Goal: Task Accomplishment & Management: Manage account settings

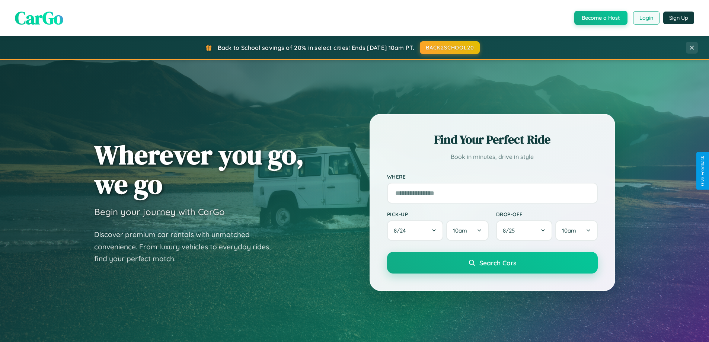
click at [646, 18] on button "Login" at bounding box center [646, 17] width 26 height 13
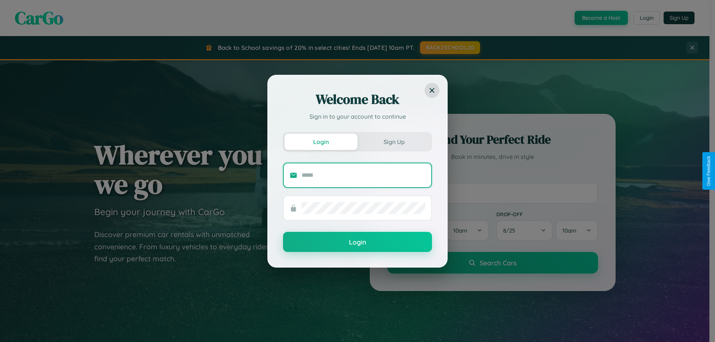
click at [363, 175] on input "text" at bounding box center [363, 175] width 124 height 12
type input "**********"
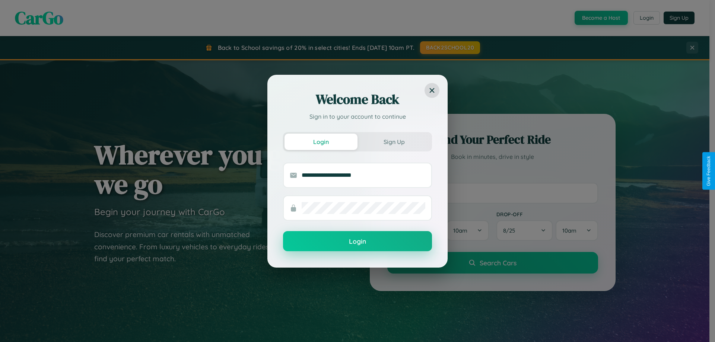
click at [357, 242] on button "Login" at bounding box center [357, 241] width 149 height 20
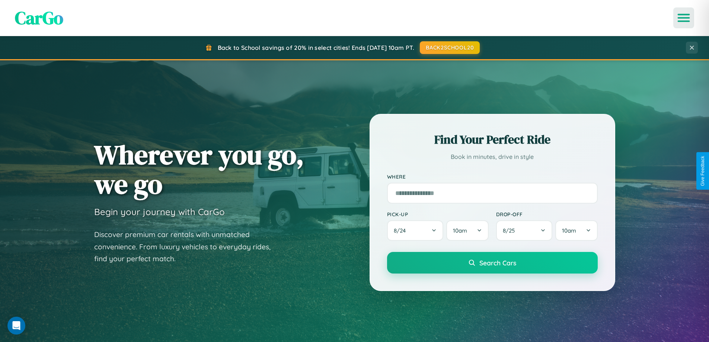
click at [684, 18] on icon "Open menu" at bounding box center [683, 18] width 11 height 7
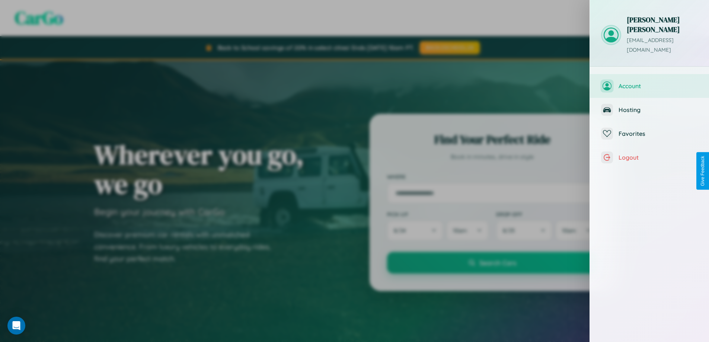
click at [649, 82] on span "Account" at bounding box center [657, 85] width 79 height 7
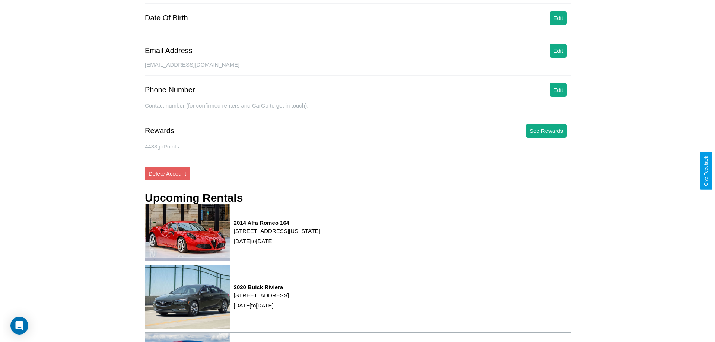
scroll to position [95, 0]
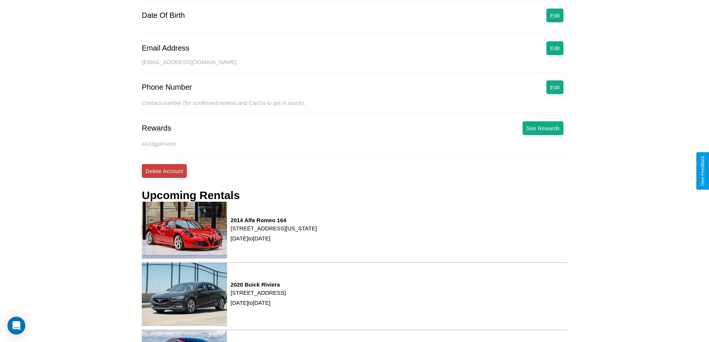
click at [164, 171] on button "Delete Account" at bounding box center [164, 171] width 45 height 14
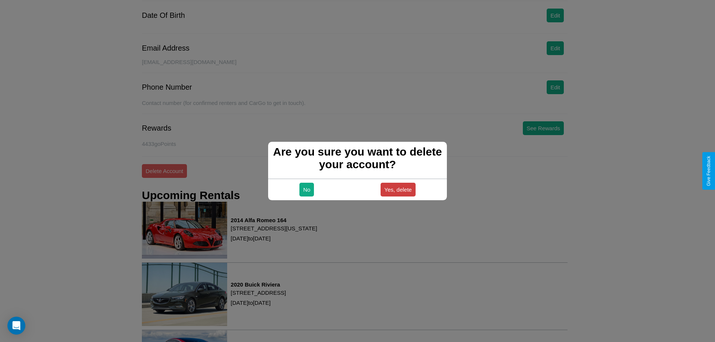
click at [397, 189] on button "Yes, delete" at bounding box center [397, 190] width 35 height 14
